Goal: Information Seeking & Learning: Find specific fact

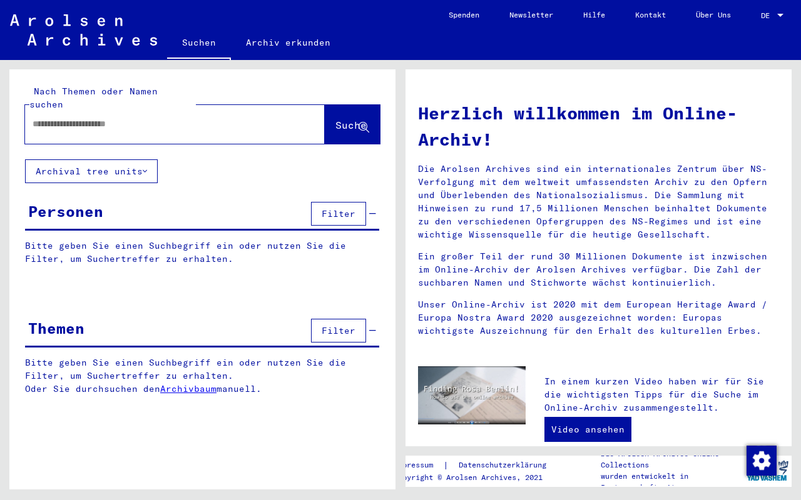
type input "**********"
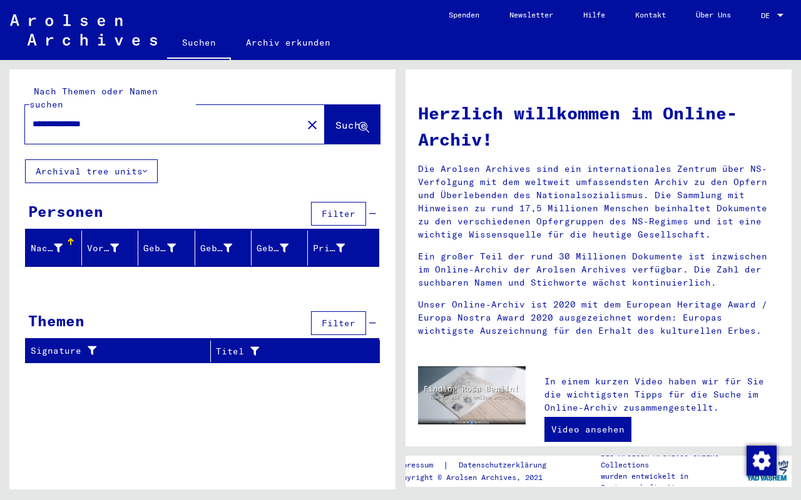
click at [133, 110] on div "**********" at bounding box center [156, 124] width 262 height 28
click at [128, 118] on input "**********" at bounding box center [160, 124] width 255 height 13
click at [335, 119] on span "Suche" at bounding box center [350, 125] width 31 height 13
click at [147, 167] on icon at bounding box center [145, 171] width 4 height 9
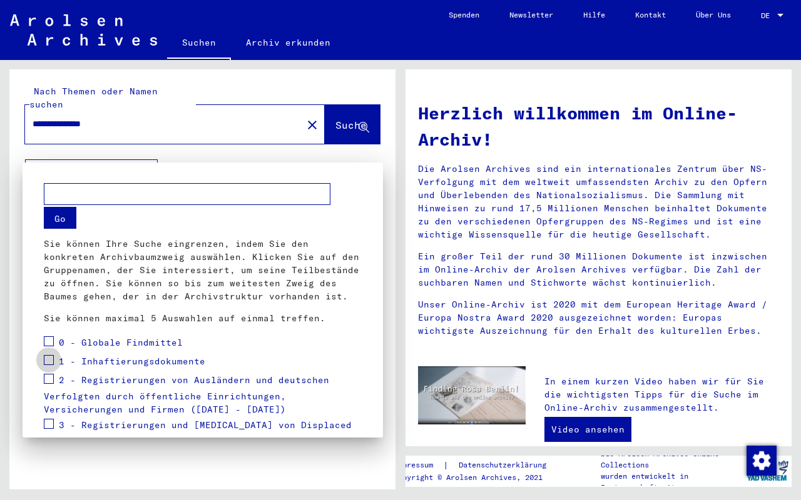
click at [48, 361] on span at bounding box center [49, 360] width 10 height 10
click at [48, 373] on label at bounding box center [49, 378] width 10 height 13
click at [54, 220] on button "Go" at bounding box center [60, 218] width 33 height 22
click at [348, 118] on div at bounding box center [400, 250] width 801 height 500
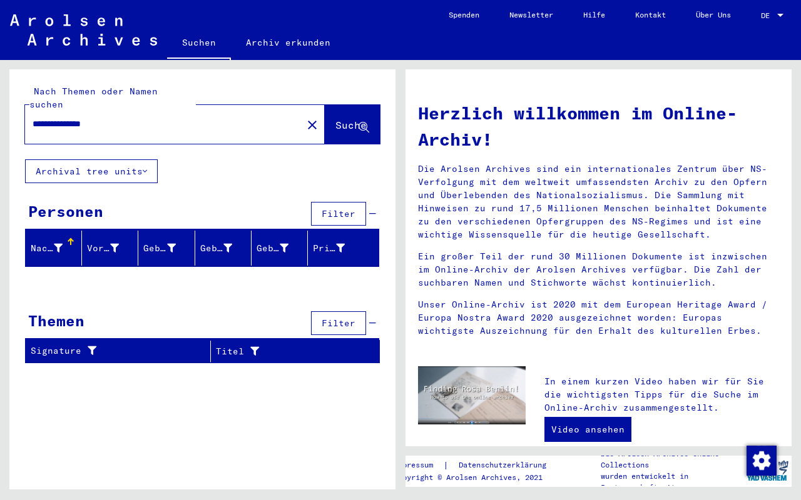
click at [129, 160] on button "Archival tree units" at bounding box center [91, 172] width 133 height 24
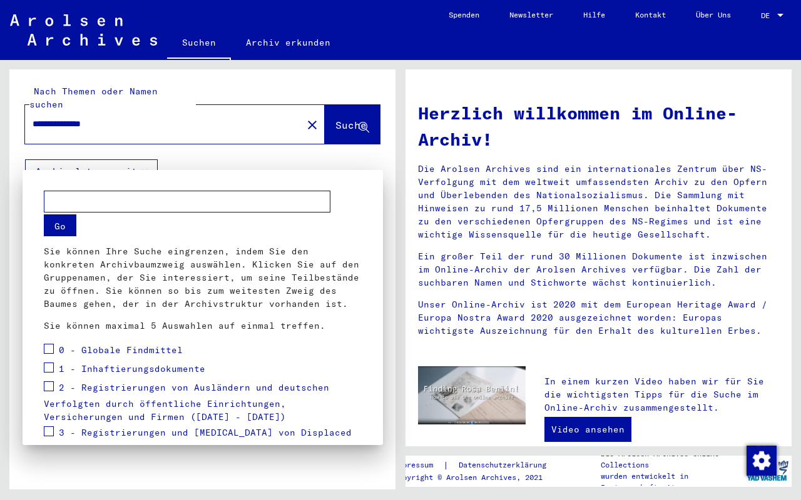
scroll to position [171, 0]
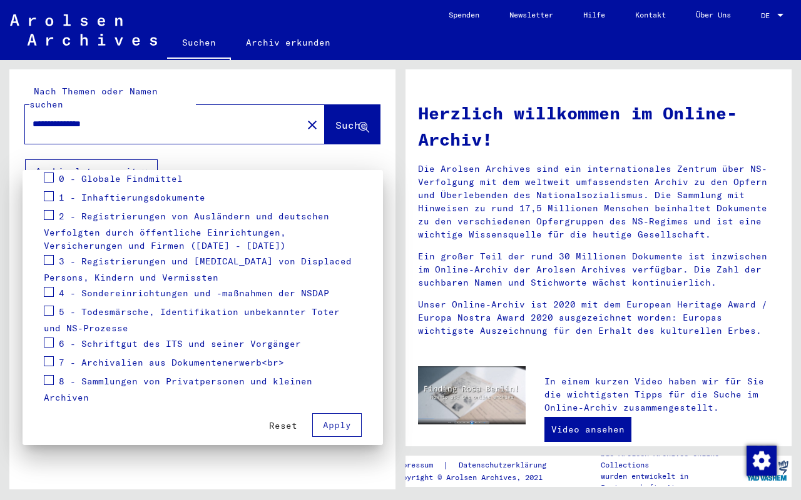
click at [49, 198] on span at bounding box center [49, 196] width 10 height 10
click at [47, 220] on mat-checkbox at bounding box center [49, 217] width 10 height 19
click at [51, 220] on span at bounding box center [49, 215] width 10 height 10
click at [349, 420] on span "Apply" at bounding box center [337, 425] width 28 height 11
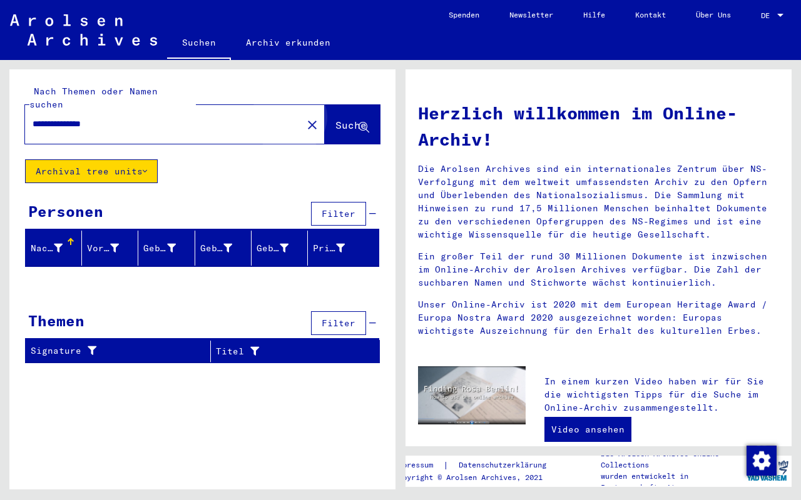
click at [335, 119] on span "Suche" at bounding box center [352, 125] width 34 height 13
click at [227, 118] on input "**********" at bounding box center [160, 124] width 255 height 13
click at [346, 105] on button "Suche" at bounding box center [352, 124] width 55 height 39
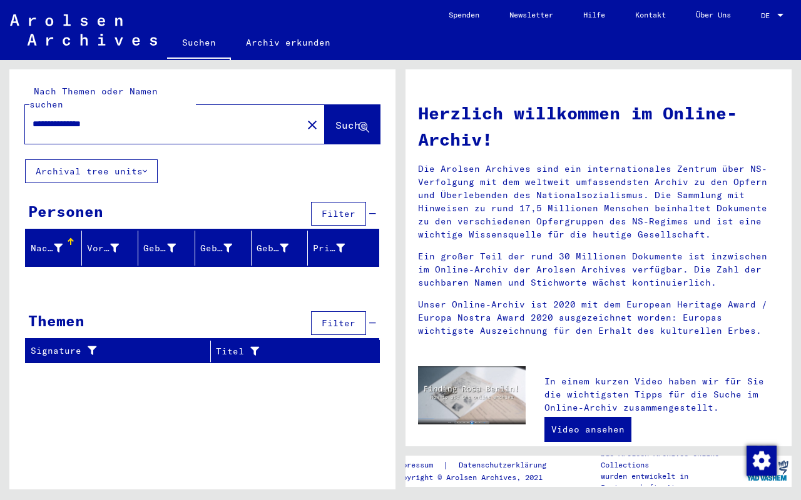
click at [48, 243] on div "Nachname" at bounding box center [56, 248] width 51 height 20
click at [102, 242] on div "Vorname" at bounding box center [103, 248] width 32 height 13
click at [66, 238] on div "Nachname" at bounding box center [56, 248] width 51 height 20
click at [339, 208] on span "Filter" at bounding box center [339, 213] width 34 height 11
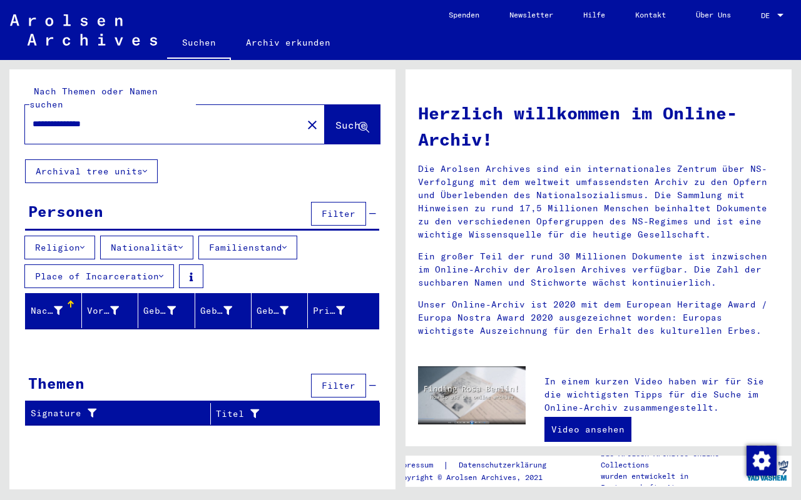
click at [58, 305] on div at bounding box center [58, 311] width 9 height 13
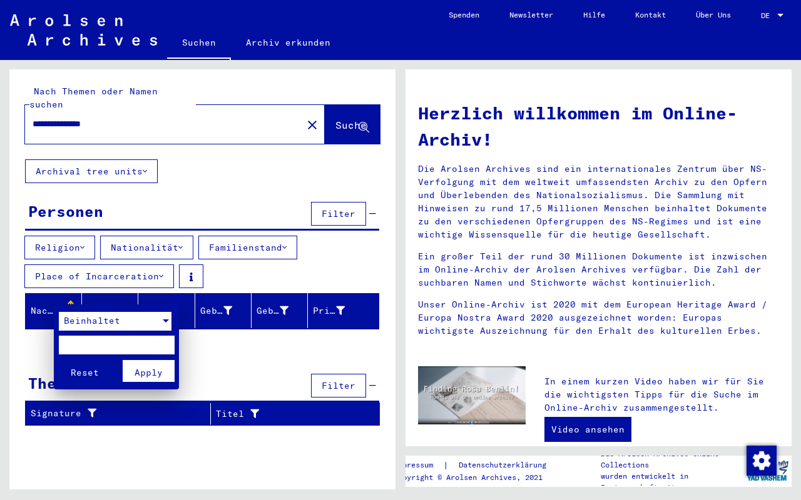
click at [161, 321] on div at bounding box center [165, 321] width 11 height 19
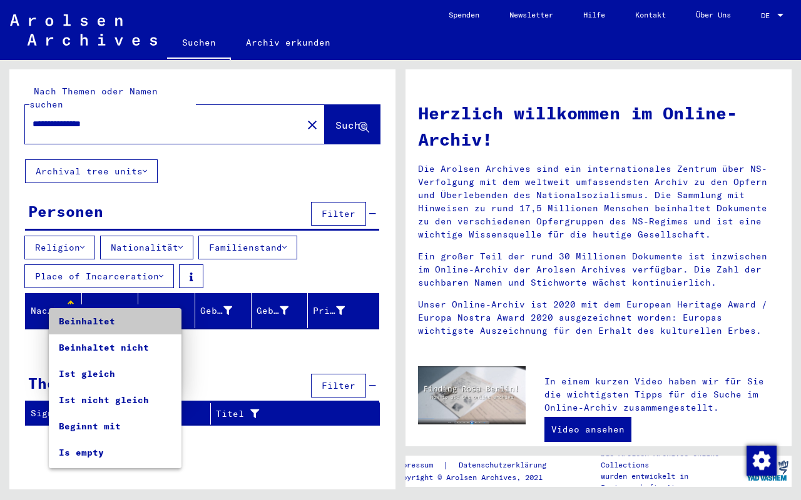
click at [161, 325] on span "Beinhaltet" at bounding box center [115, 321] width 113 height 26
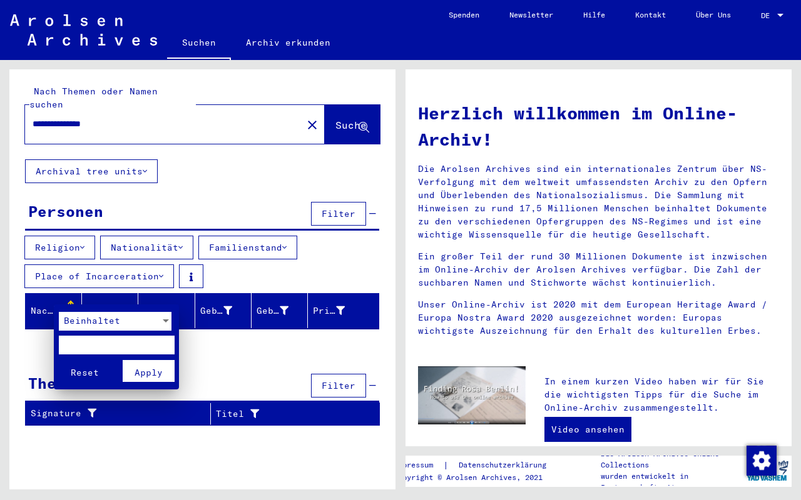
click at [70, 346] on input "text" at bounding box center [117, 345] width 116 height 19
type input "**********"
click at [121, 292] on div at bounding box center [400, 250] width 801 height 500
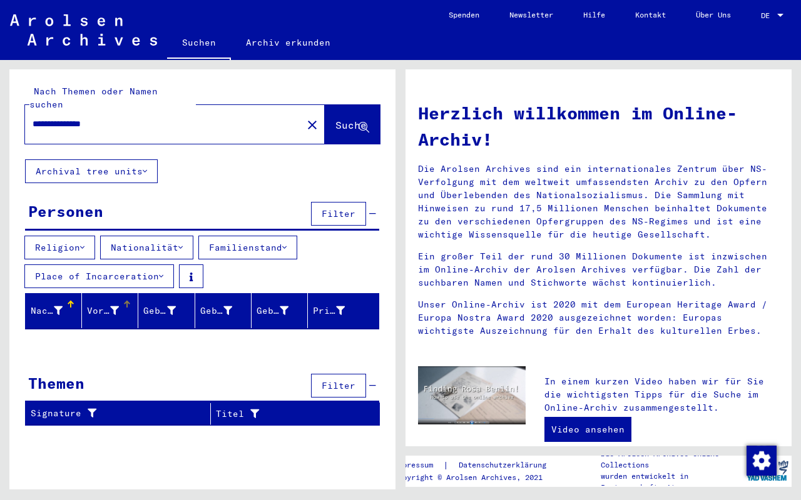
click at [108, 305] on div "Vorname" at bounding box center [103, 311] width 32 height 13
click at [126, 301] on div at bounding box center [127, 301] width 8 height 1
click at [126, 301] on div at bounding box center [127, 305] width 8 height 8
click at [116, 306] on div "Vorname" at bounding box center [112, 311] width 51 height 20
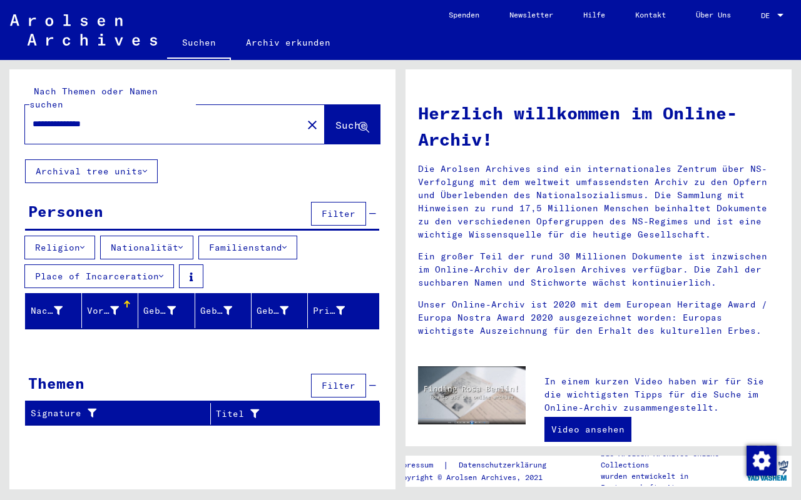
click at [107, 293] on mat-header-cell "Vorname" at bounding box center [110, 310] width 56 height 35
click at [111, 305] on div "Vorname" at bounding box center [112, 311] width 51 height 20
click at [327, 128] on button "Suche" at bounding box center [352, 124] width 55 height 39
click at [337, 122] on button "Suche" at bounding box center [352, 124] width 55 height 39
